Goal: Task Accomplishment & Management: Manage account settings

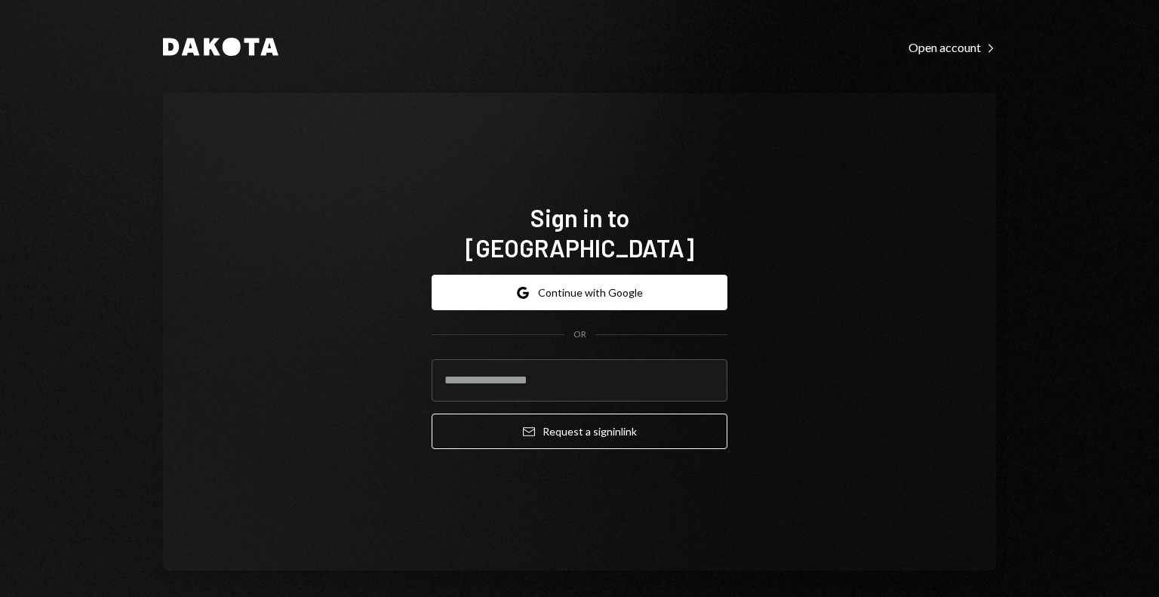
type input "**********"
click at [622, 365] on input "**********" at bounding box center [580, 380] width 296 height 42
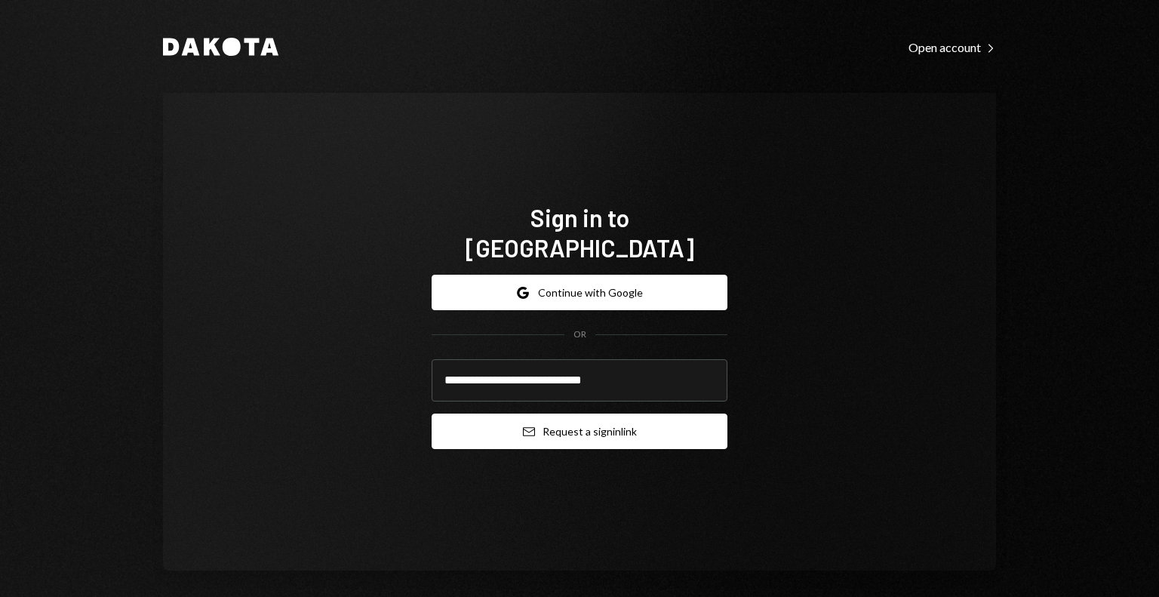
click at [578, 414] on button "Email Request a sign in link" at bounding box center [580, 431] width 296 height 35
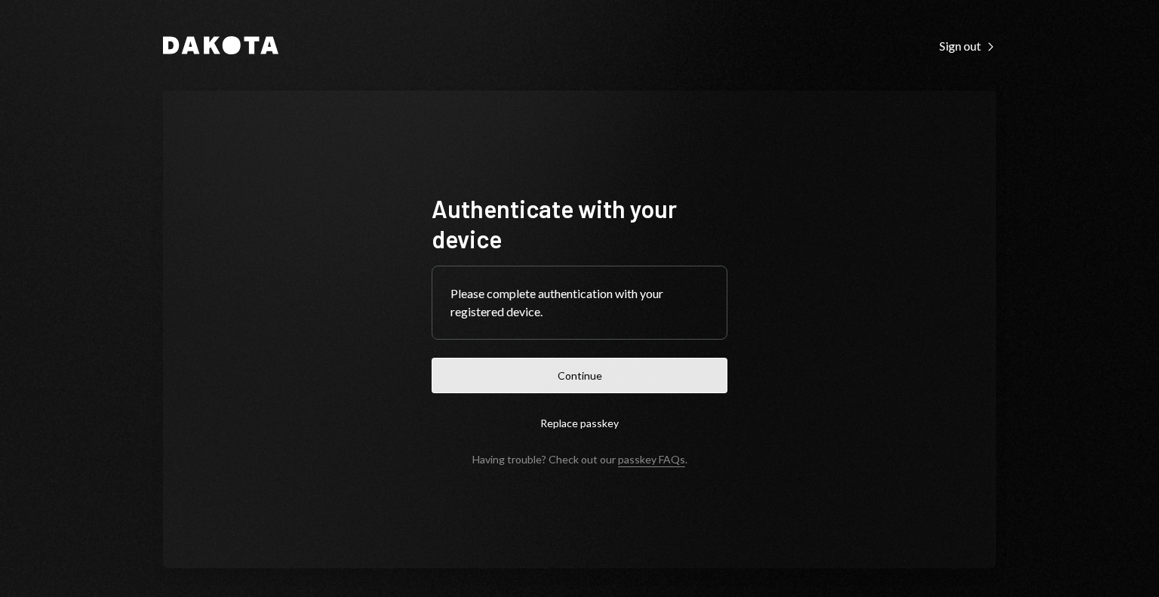
click at [643, 389] on button "Continue" at bounding box center [580, 375] width 296 height 35
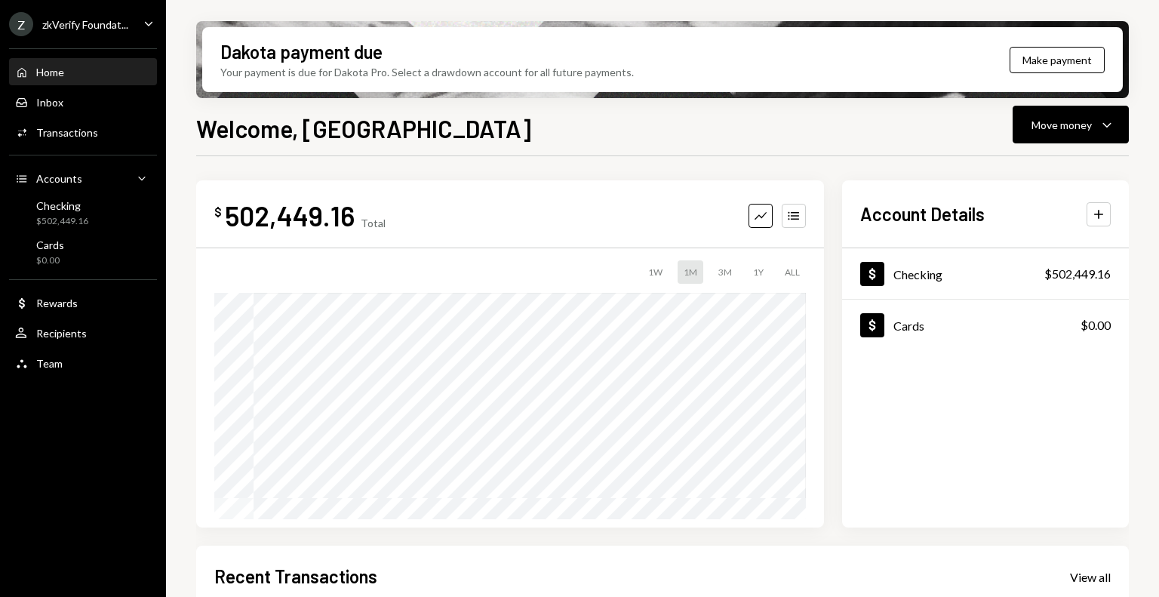
click at [85, 25] on div "zkVerify Foundat..." at bounding box center [85, 24] width 86 height 13
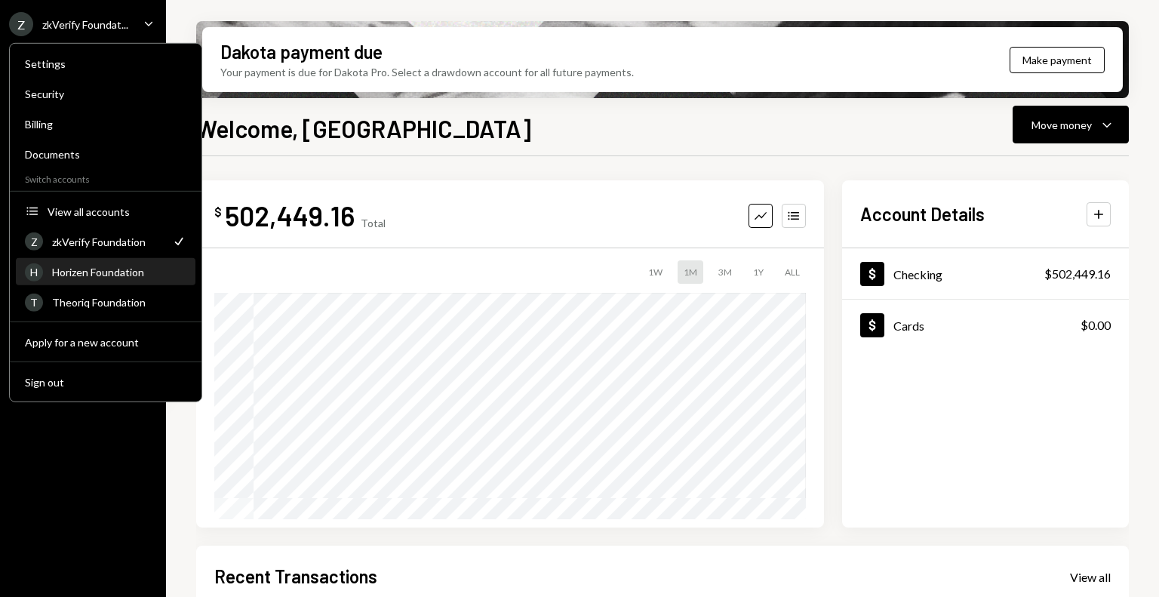
click at [85, 270] on div "Horizen Foundation" at bounding box center [119, 272] width 134 height 13
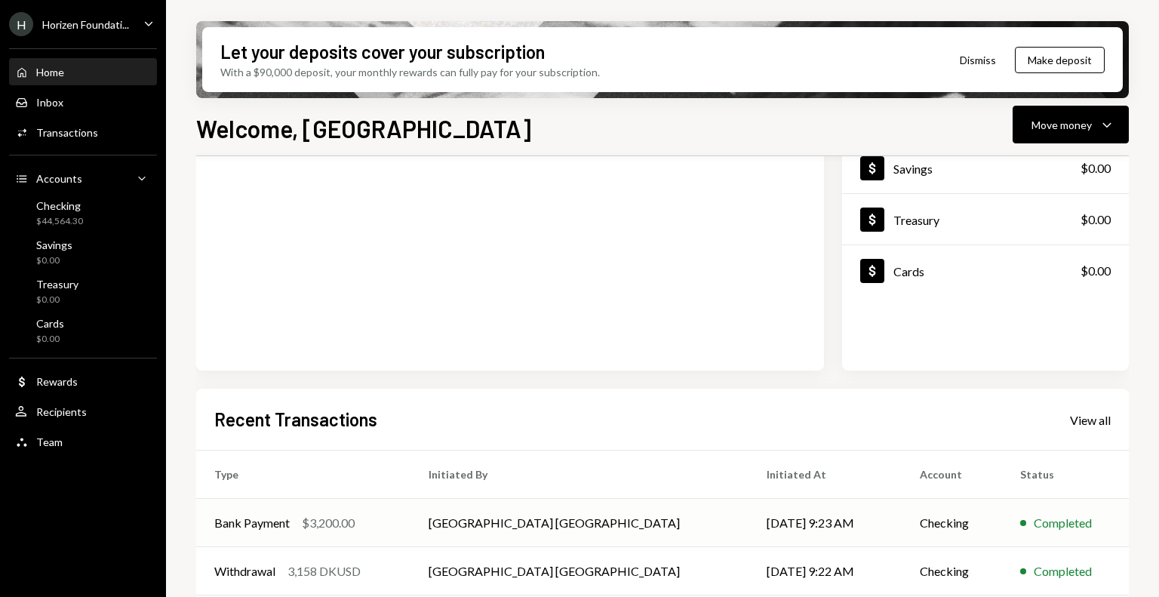
scroll to position [302, 0]
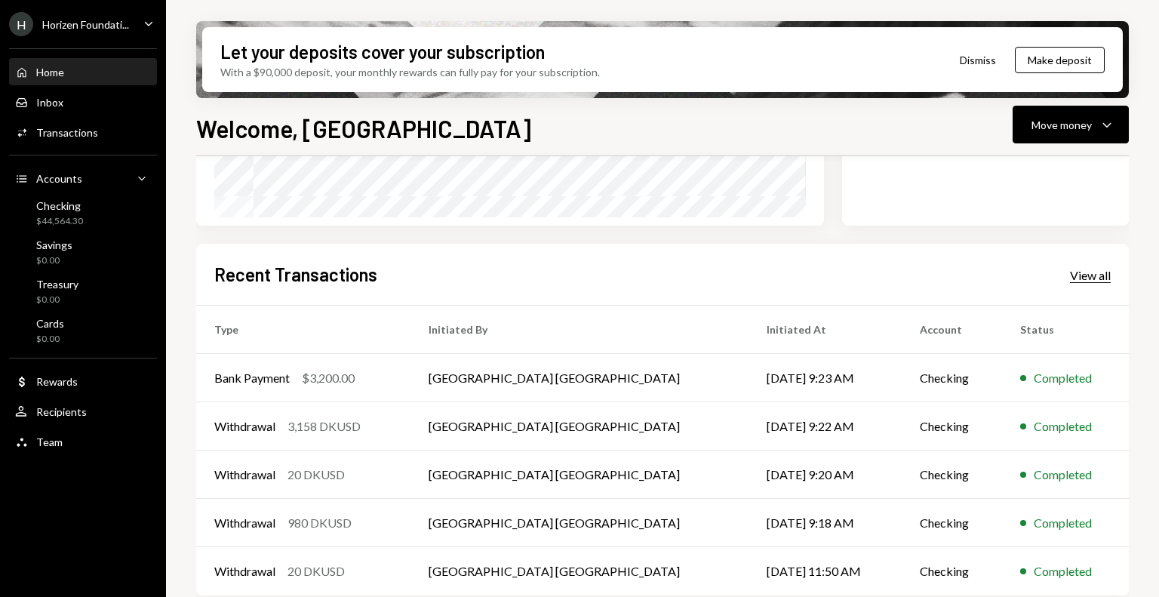
click at [1081, 268] on div "View all" at bounding box center [1090, 275] width 41 height 15
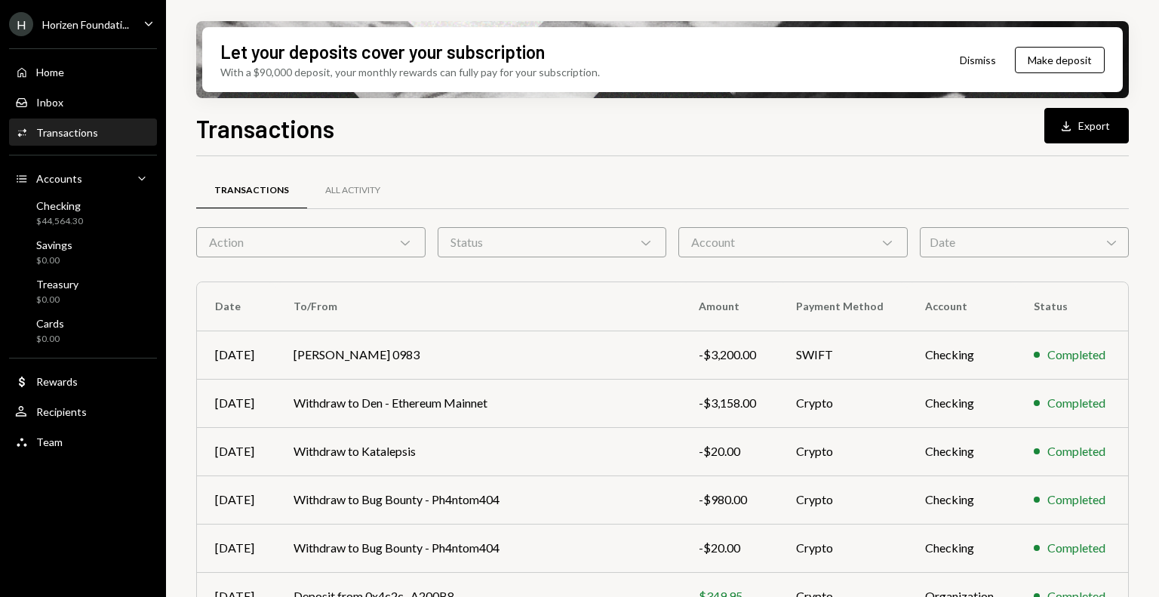
click at [401, 250] on div "Action Chevron Down" at bounding box center [310, 242] width 229 height 30
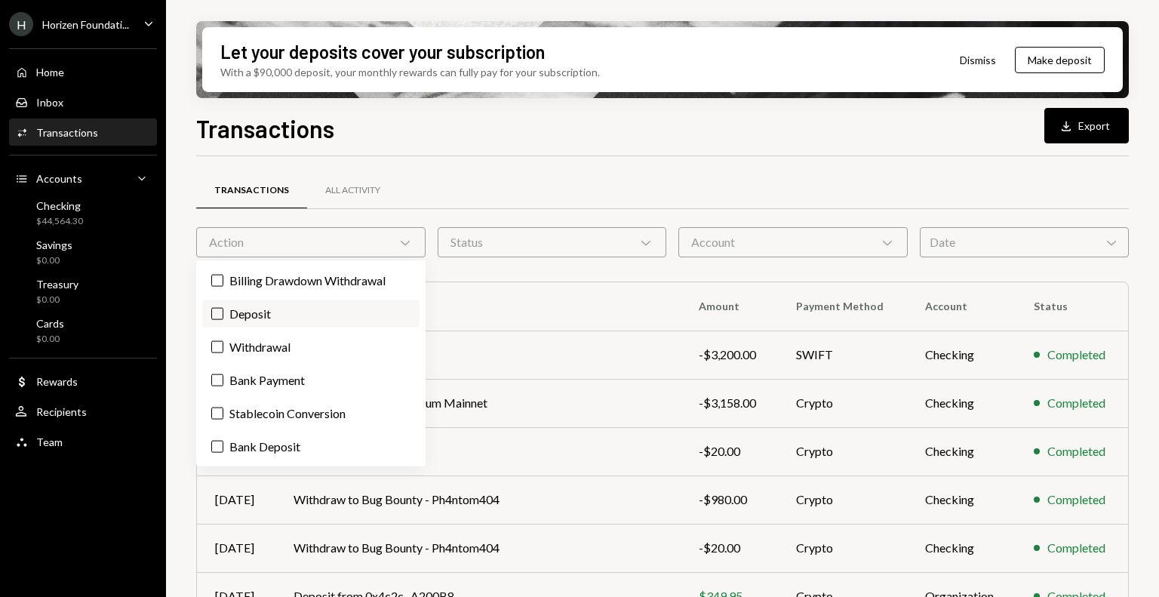
click at [340, 313] on label "Deposit" at bounding box center [310, 313] width 217 height 27
click at [223, 313] on button "Deposit" at bounding box center [217, 314] width 12 height 12
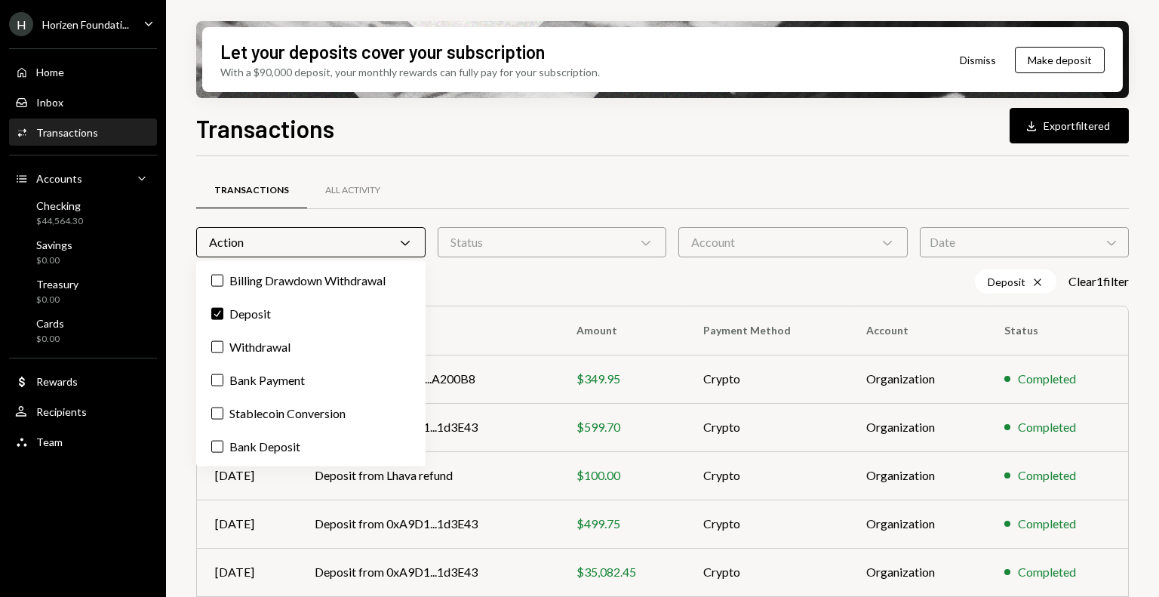
click at [178, 373] on div "Let your deposits cover your subscription With a $90,000 deposit, your monthly …" at bounding box center [662, 298] width 993 height 597
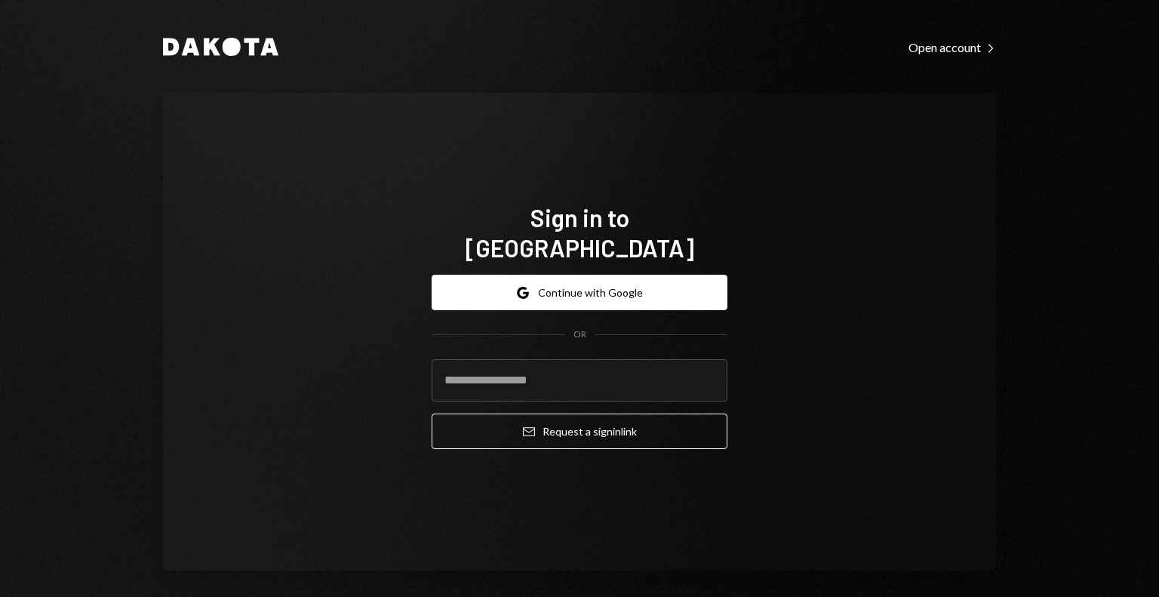
type input "**********"
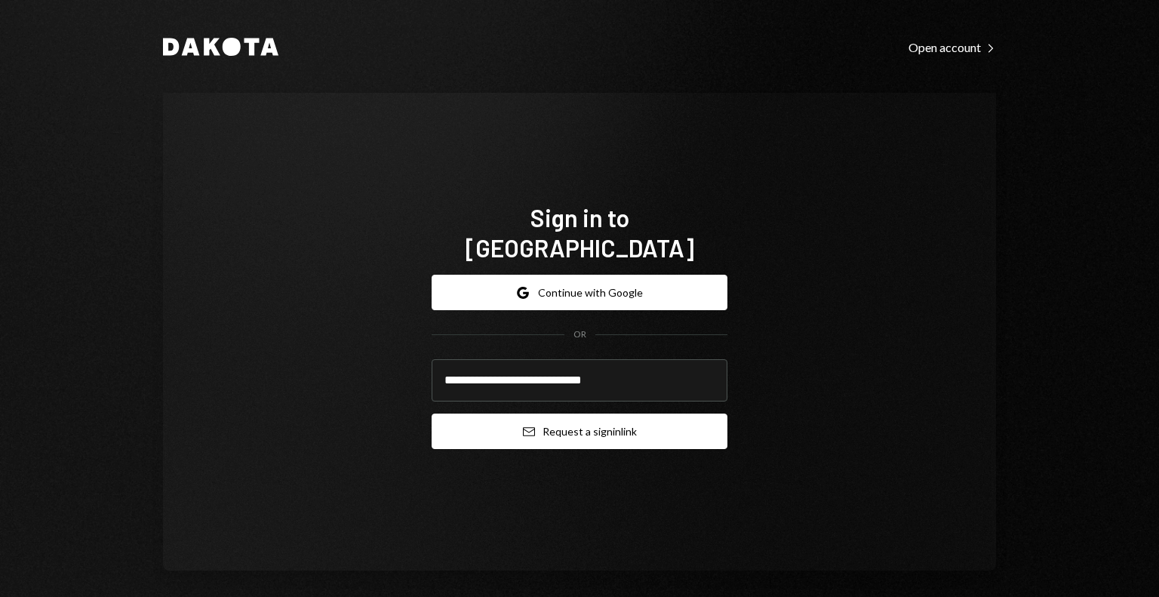
click at [502, 423] on button "Email Request a sign in link" at bounding box center [580, 431] width 296 height 35
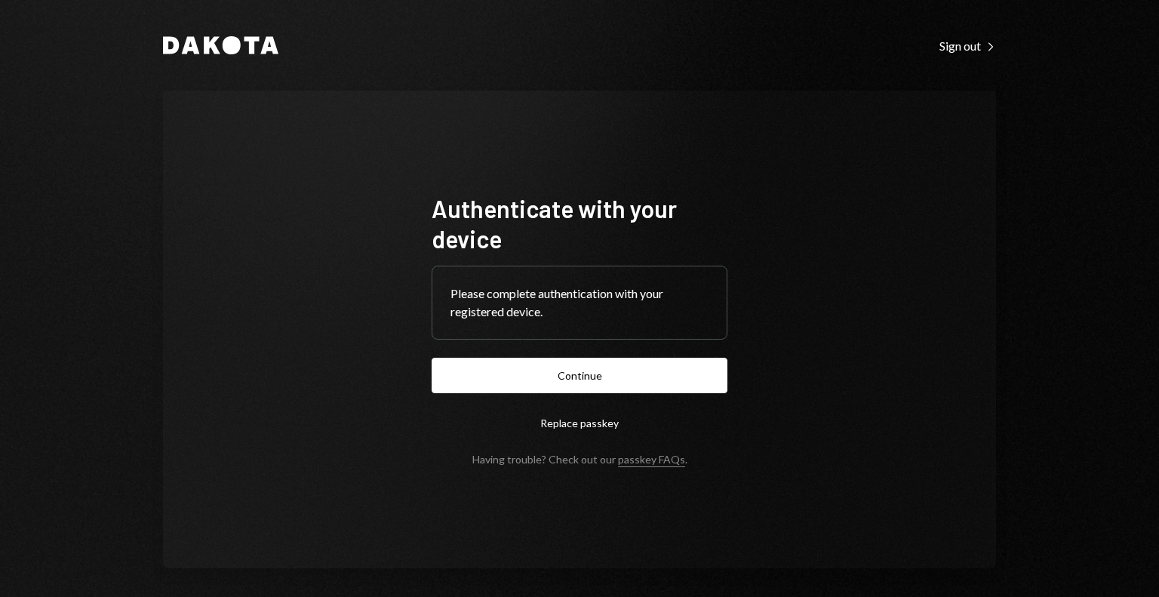
click at [480, 395] on form "Authenticate with your device Please complete authentication with your register…" at bounding box center [580, 329] width 296 height 272
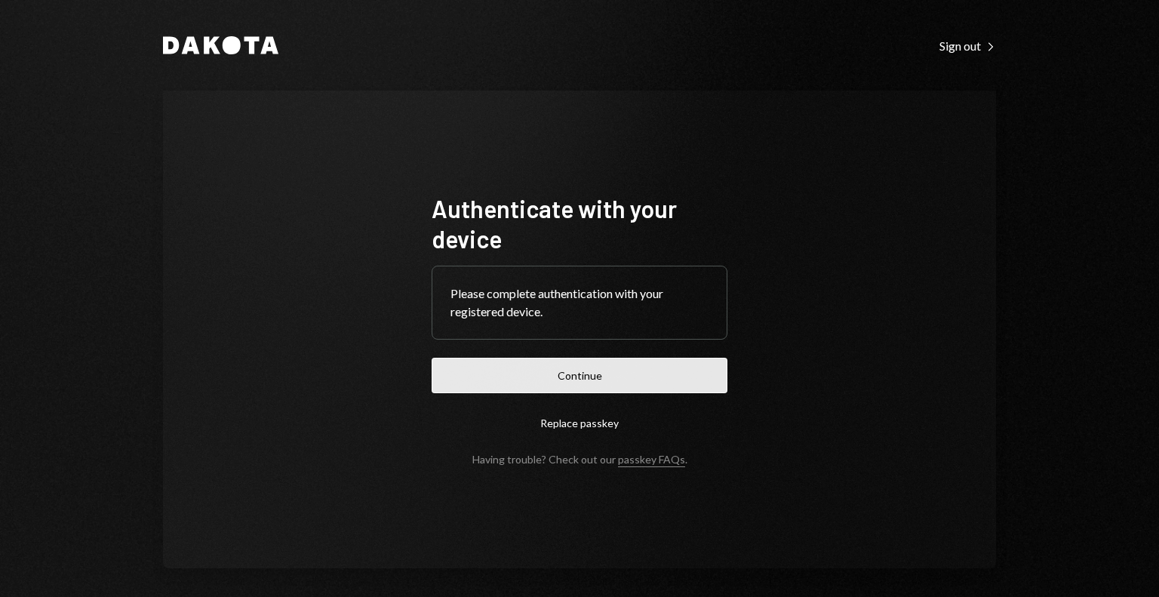
click at [484, 382] on button "Continue" at bounding box center [580, 375] width 296 height 35
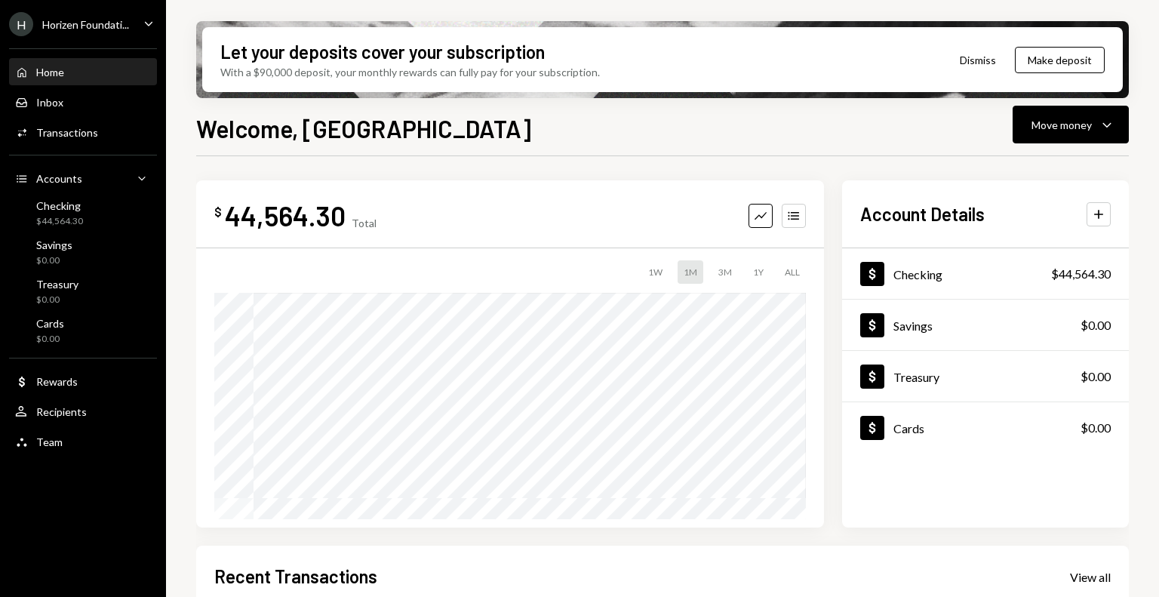
click at [94, 35] on div "H Horizen Foundati..." at bounding box center [69, 24] width 120 height 24
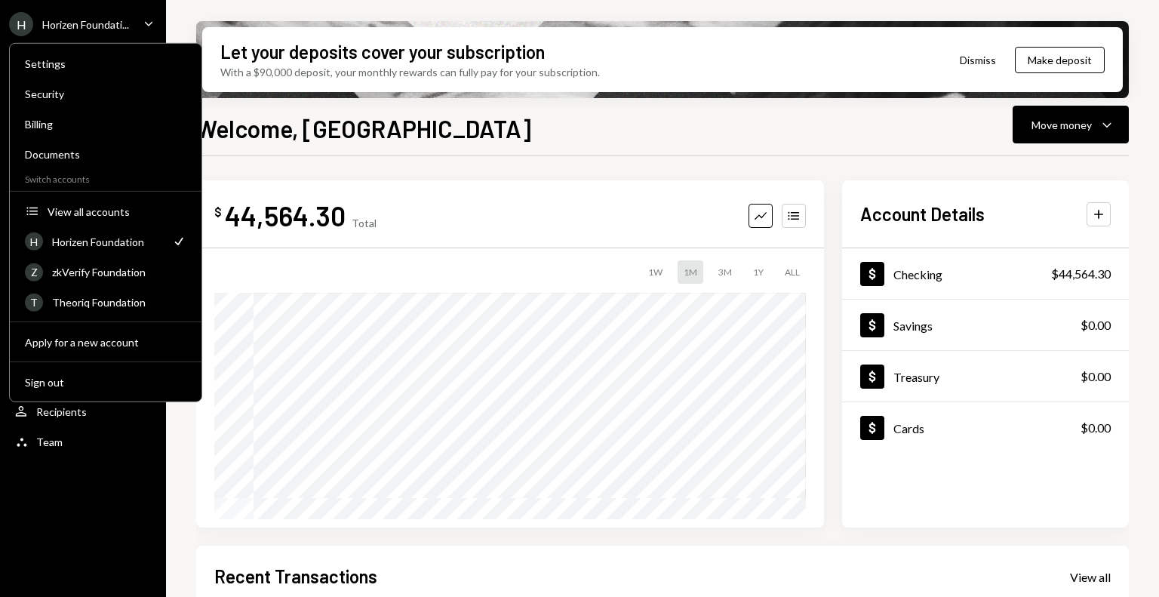
click at [91, 192] on div "Settings Security Billing Documents Switch accounts Accounts View all accounts …" at bounding box center [105, 222] width 193 height 359
click at [94, 210] on div "View all accounts" at bounding box center [117, 210] width 139 height 13
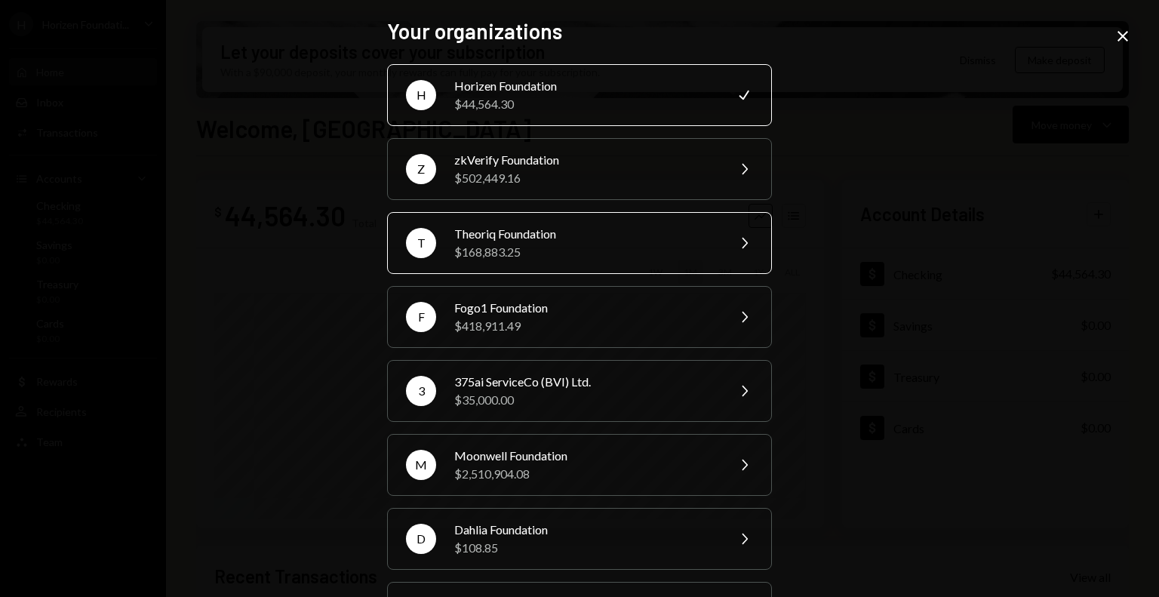
click at [468, 244] on div "$168,883.25" at bounding box center [585, 252] width 263 height 18
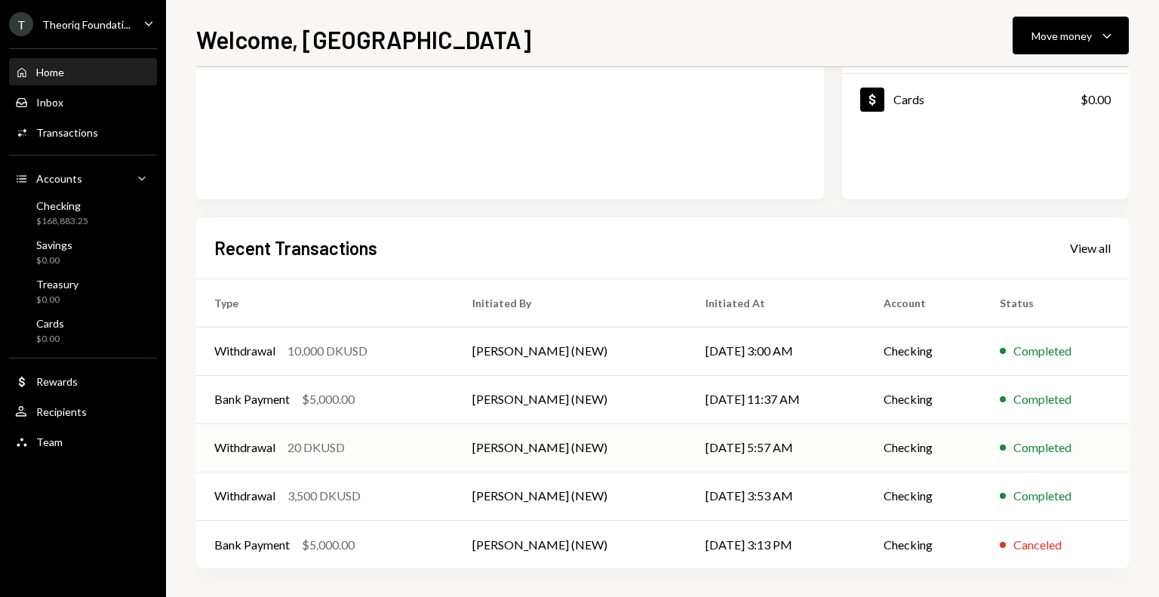
scroll to position [241, 0]
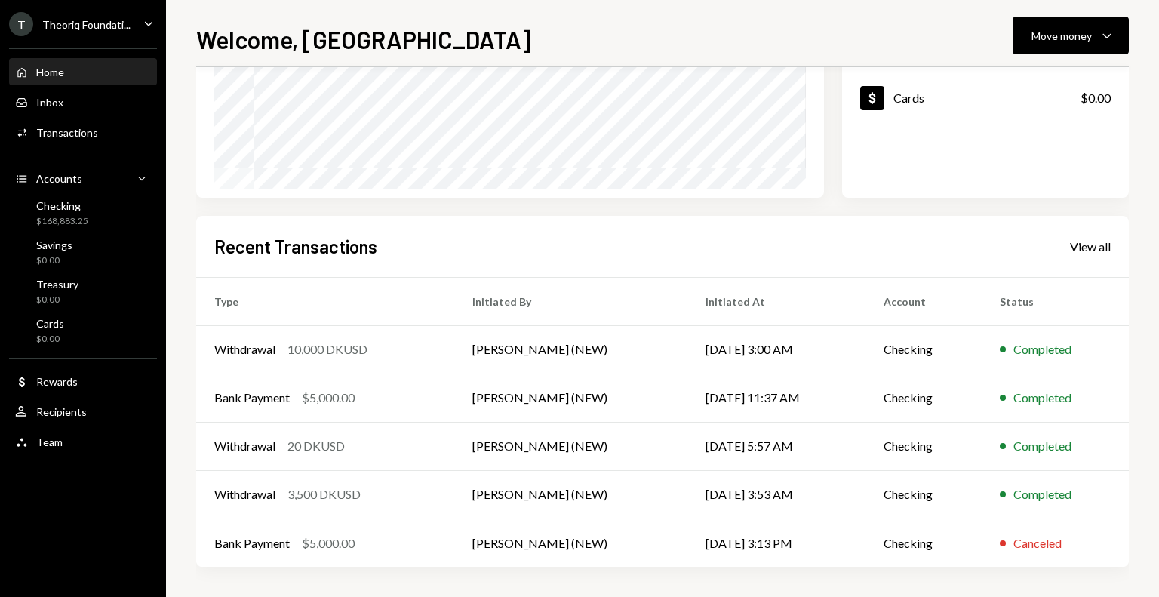
click at [1078, 249] on div "View all" at bounding box center [1090, 246] width 41 height 15
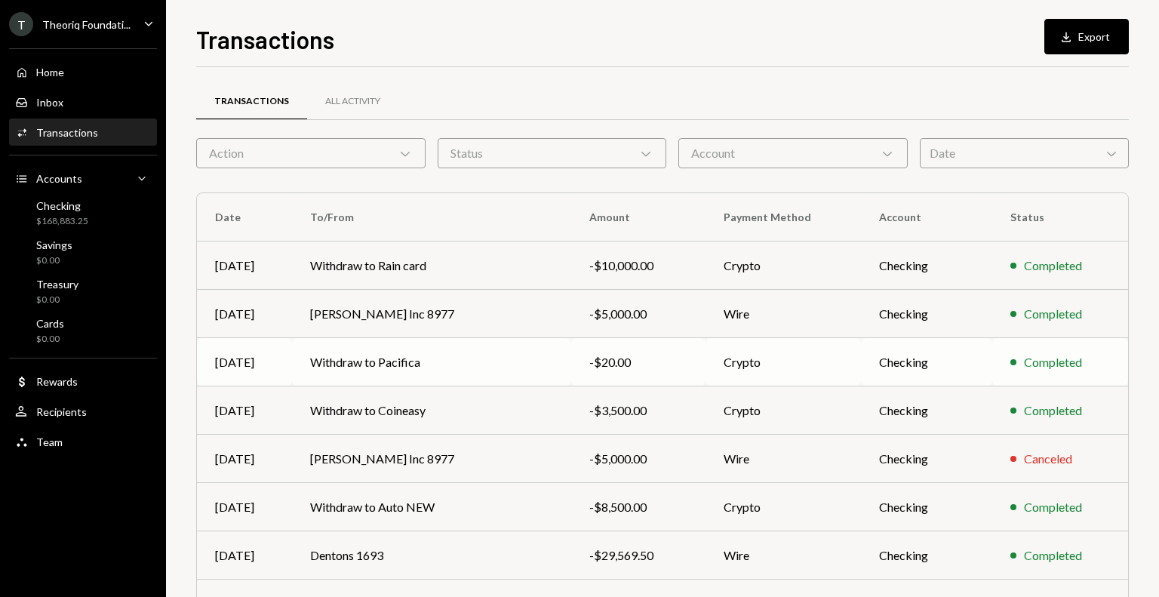
click at [441, 367] on td "Withdraw to Pacifica" at bounding box center [431, 362] width 279 height 48
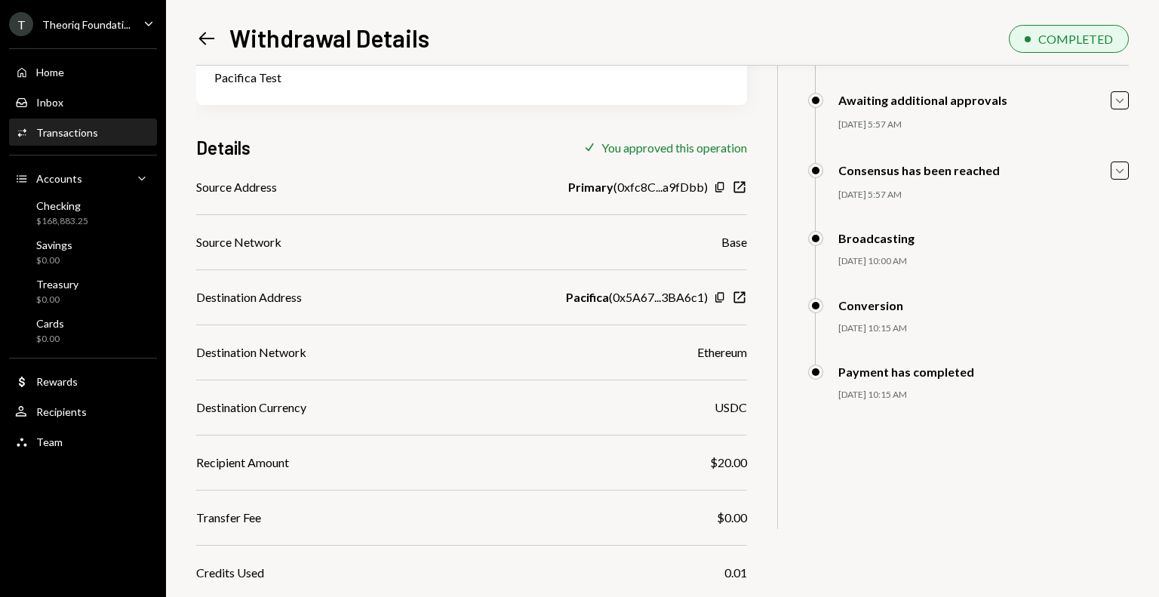
scroll to position [228, 0]
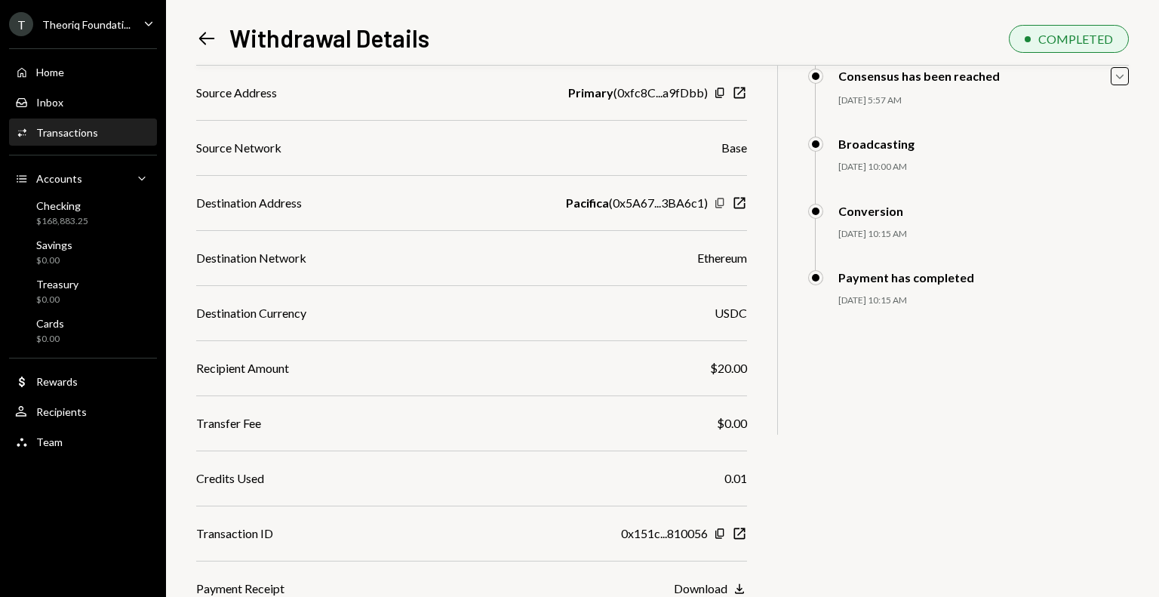
click at [718, 201] on icon "button" at bounding box center [719, 203] width 8 height 10
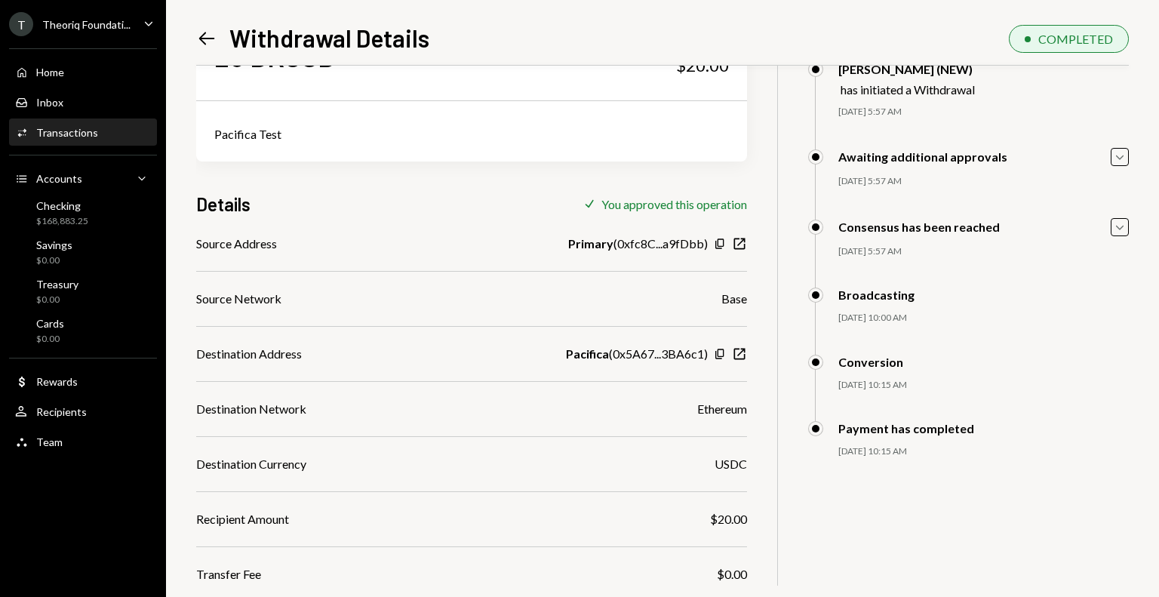
scroll to position [0, 0]
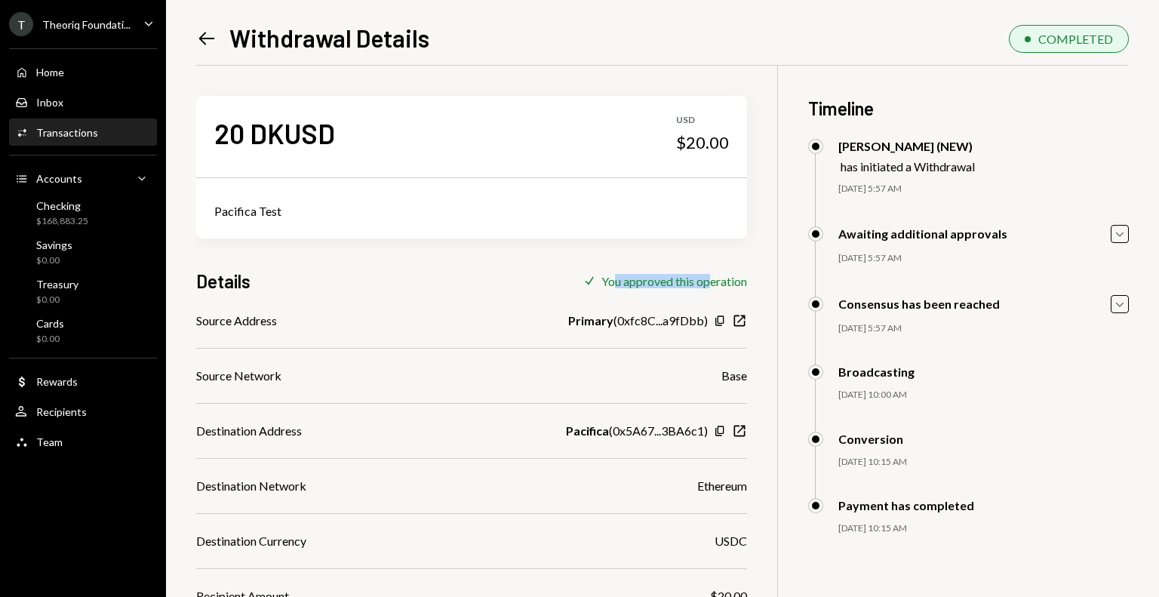
drag, startPoint x: 612, startPoint y: 287, endPoint x: 709, endPoint y: 285, distance: 97.4
click at [709, 285] on div "You approved this operation" at bounding box center [674, 281] width 146 height 14
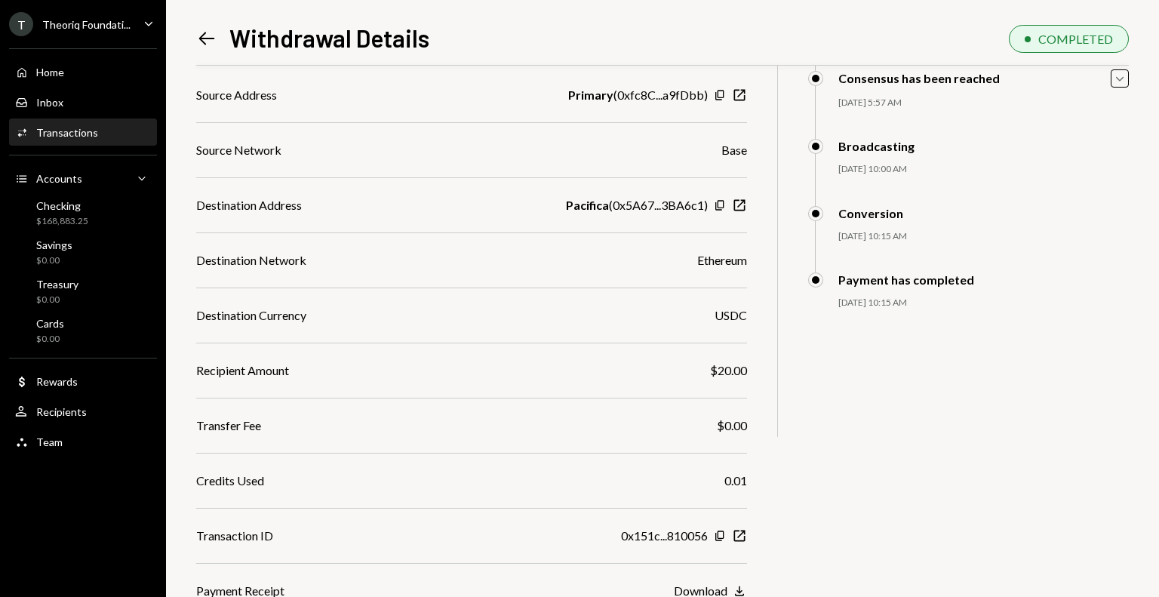
scroll to position [228, 0]
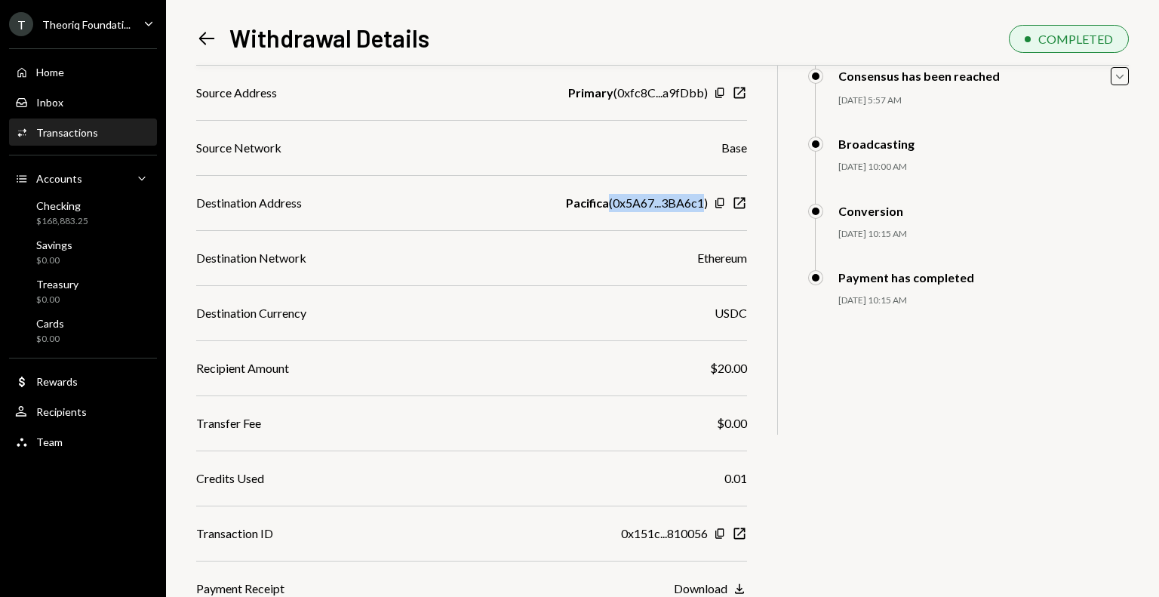
drag, startPoint x: 606, startPoint y: 201, endPoint x: 705, endPoint y: 201, distance: 98.8
click at [705, 201] on div "Pacifica ( 0x5A67...3BA6c1 )" at bounding box center [637, 203] width 142 height 18
click at [70, 208] on div "Checking" at bounding box center [62, 205] width 52 height 13
